Goal: Task Accomplishment & Management: Manage account settings

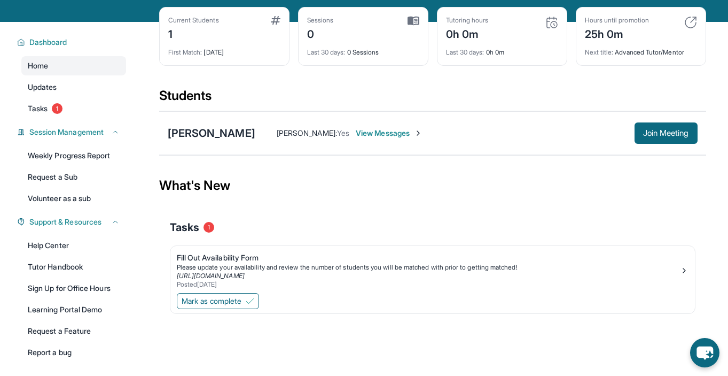
scroll to position [86, 0]
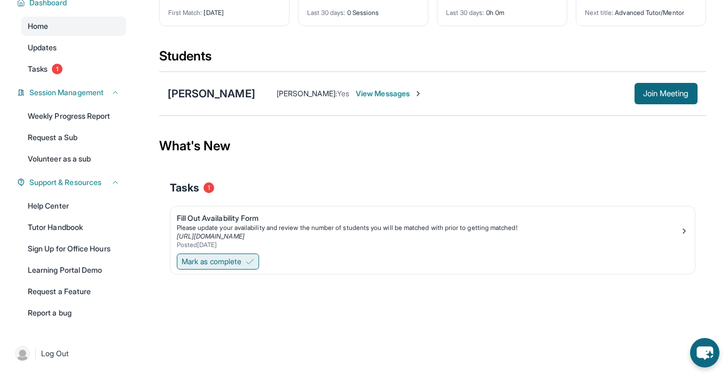
click at [226, 263] on span "Mark as complete" at bounding box center [212, 261] width 60 height 11
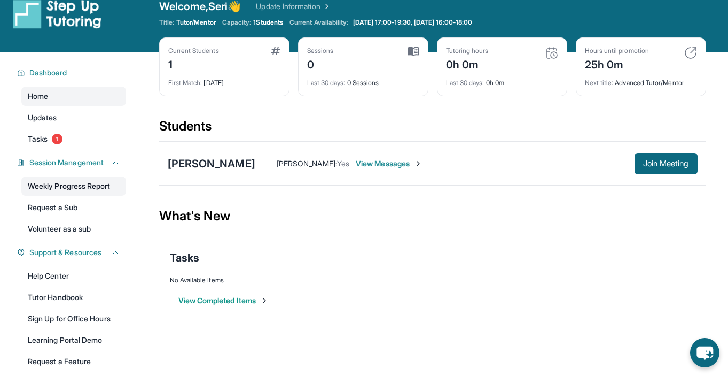
scroll to position [0, 0]
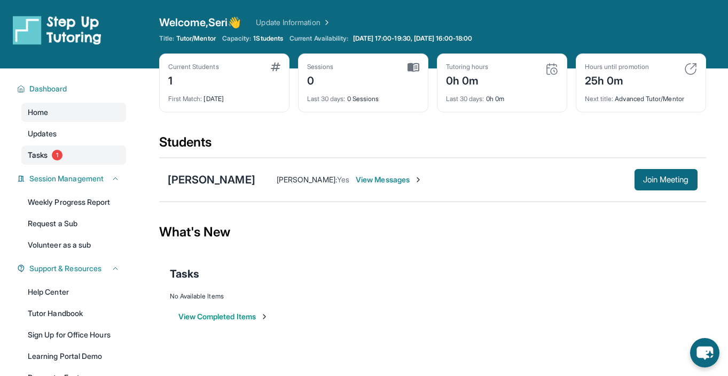
click at [80, 150] on link "Tasks 1" at bounding box center [73, 154] width 105 height 19
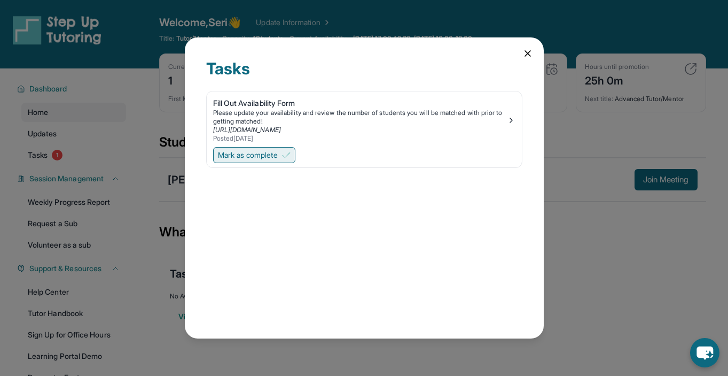
click at [268, 150] on span "Mark as complete" at bounding box center [248, 155] width 60 height 11
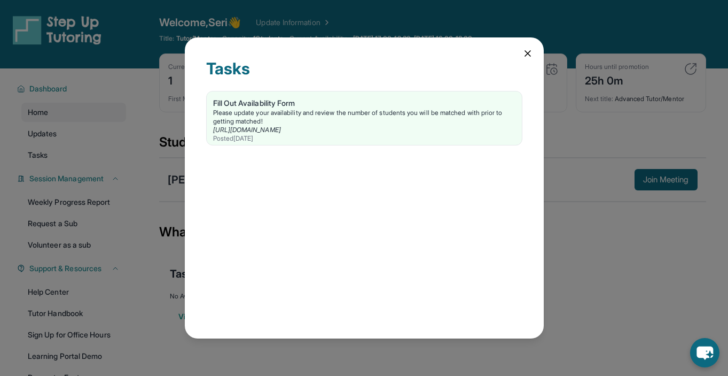
click at [528, 53] on icon at bounding box center [527, 53] width 5 height 5
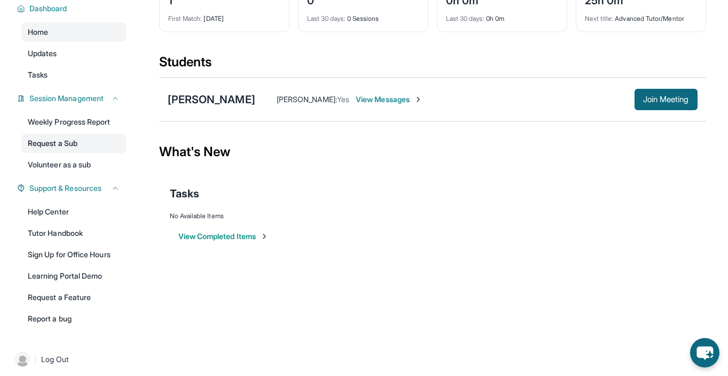
scroll to position [86, 0]
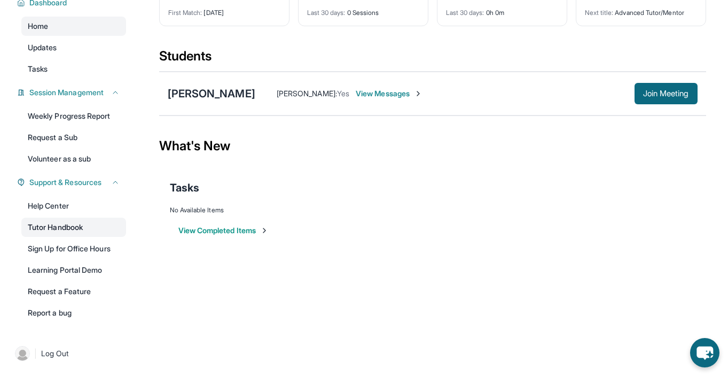
click at [91, 229] on link "Tutor Handbook" at bounding box center [73, 226] width 105 height 19
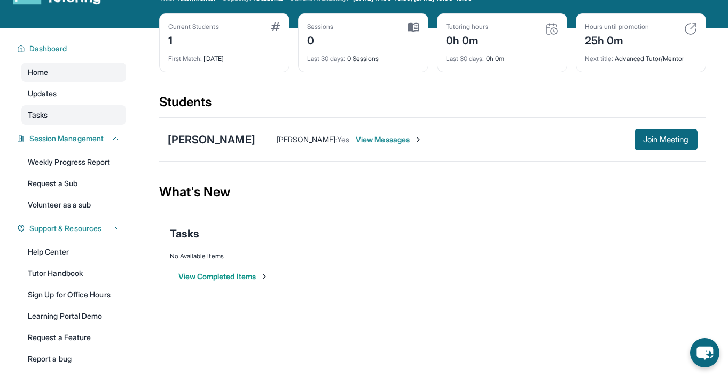
click at [61, 116] on link "Tasks" at bounding box center [73, 114] width 105 height 19
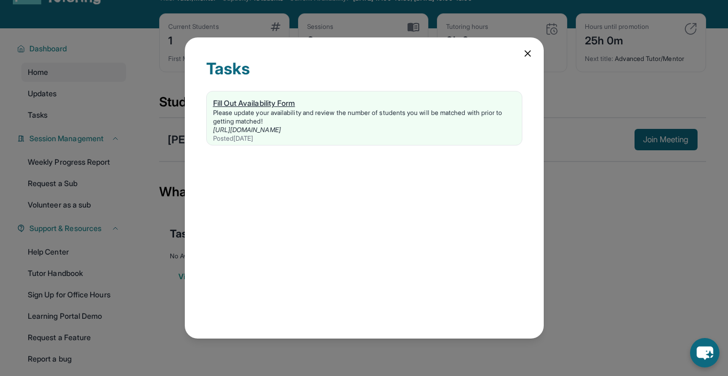
click at [288, 116] on div "Please update your availability and review the number of students you will be m…" at bounding box center [364, 116] width 302 height 17
click at [524, 55] on icon at bounding box center [528, 53] width 11 height 11
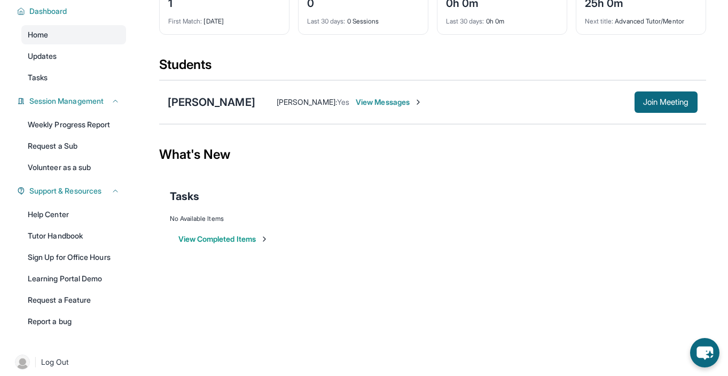
scroll to position [80, 0]
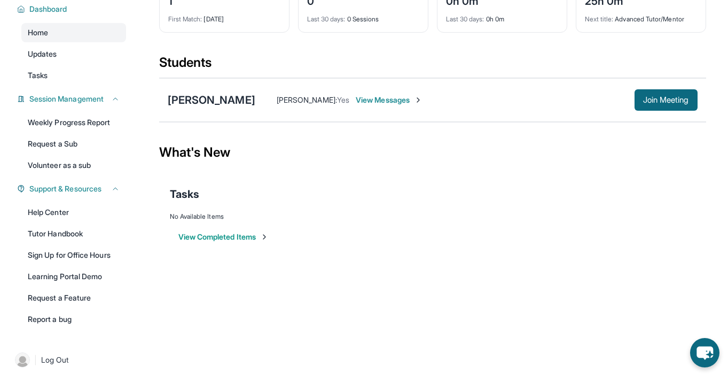
click at [209, 242] on button "View Completed Items" at bounding box center [223, 236] width 90 height 11
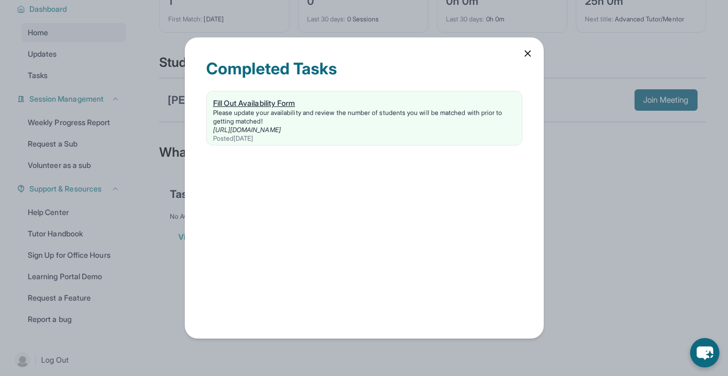
click at [311, 121] on div "Please update your availability and review the number of students you will be m…" at bounding box center [364, 116] width 302 height 17
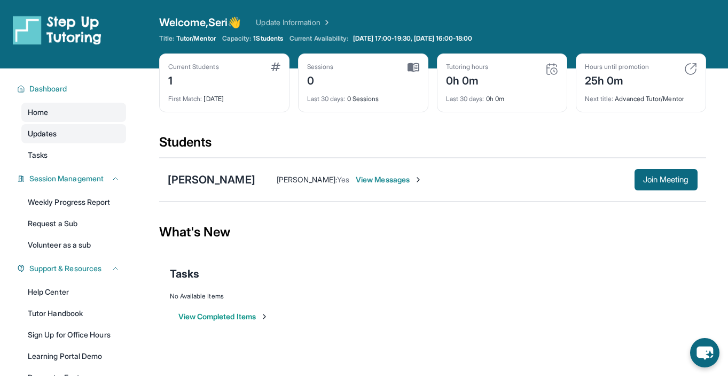
click at [77, 135] on link "Updates" at bounding box center [73, 133] width 105 height 19
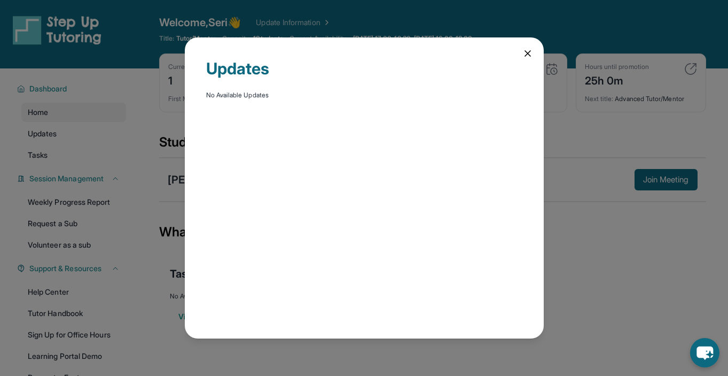
click at [180, 161] on div "Updates No Available Updates" at bounding box center [364, 188] width 728 height 376
